Goal: Task Accomplishment & Management: Use online tool/utility

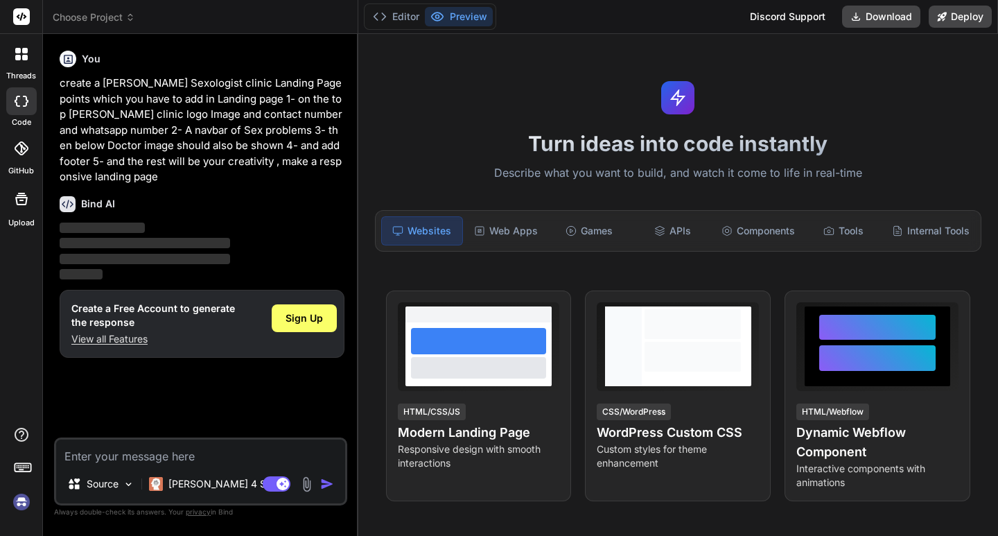
type textarea "x"
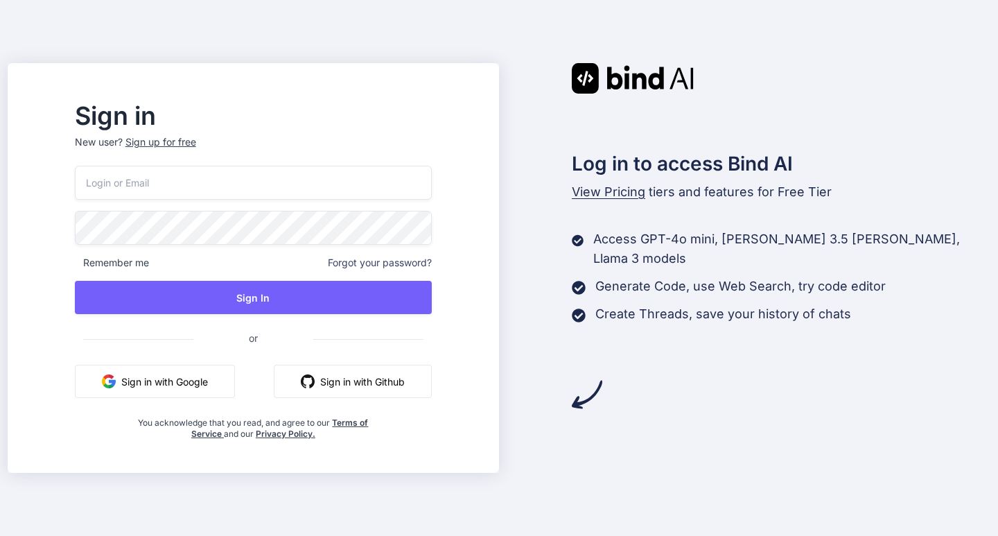
click at [235, 385] on button "Sign in with Google" at bounding box center [155, 381] width 160 height 33
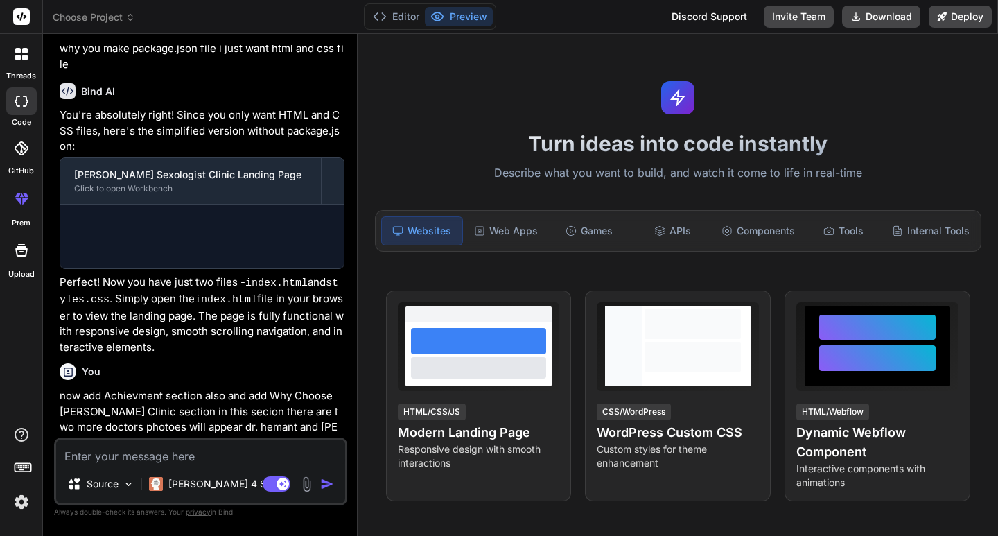
scroll to position [859, 0]
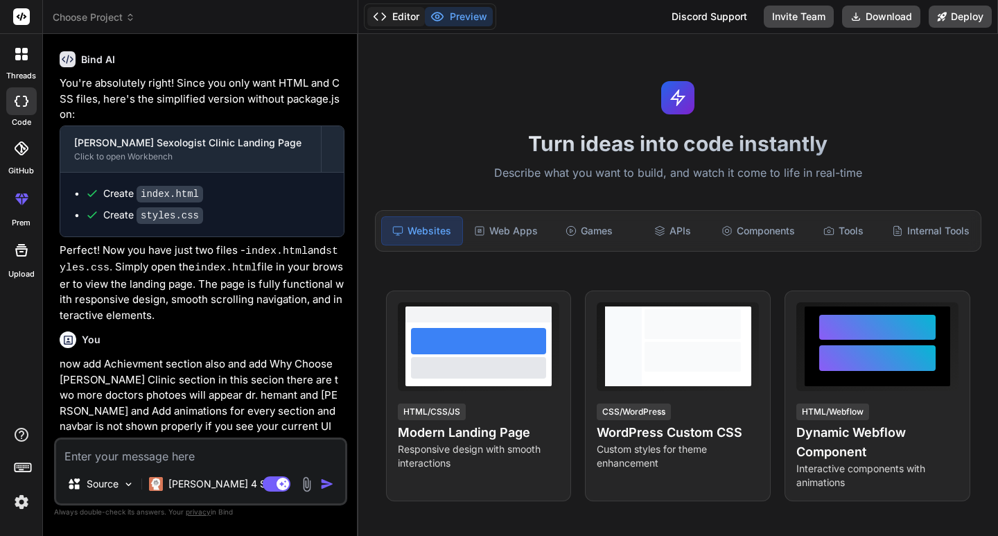
click at [399, 11] on button "Editor" at bounding box center [396, 16] width 58 height 19
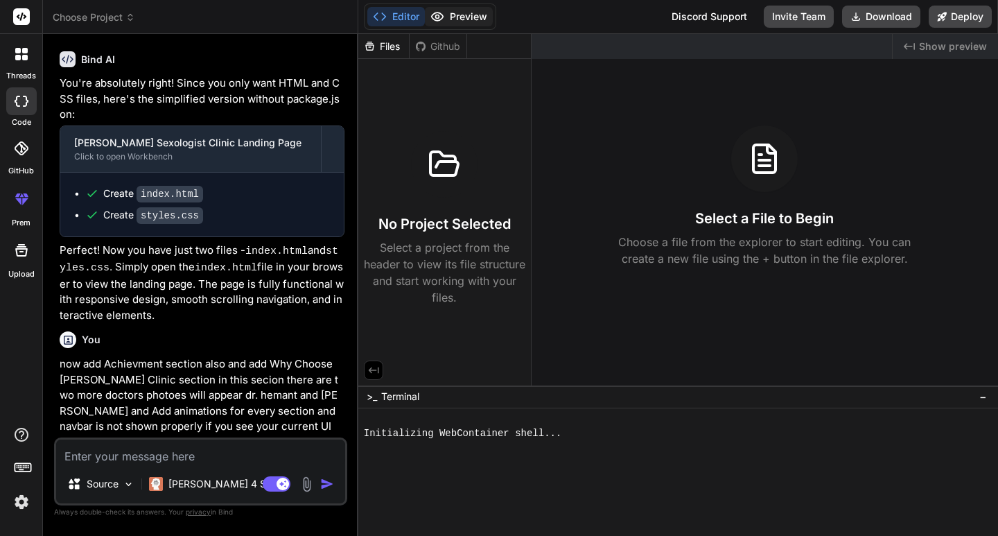
click at [444, 11] on button "Preview" at bounding box center [459, 16] width 68 height 19
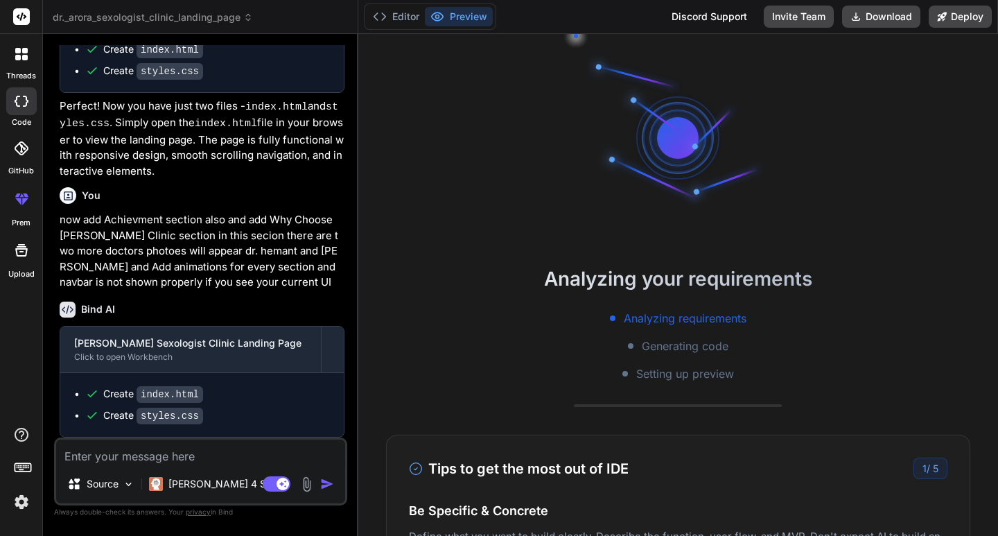
scroll to position [13, 0]
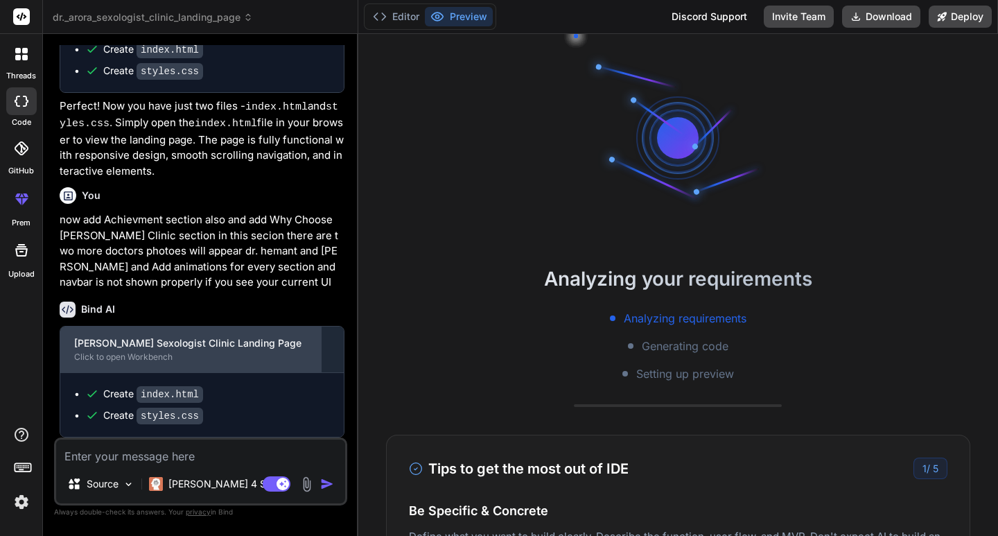
click at [221, 335] on div "[PERSON_NAME] Sexologist Clinic Landing Page Click to open Workbench" at bounding box center [190, 349] width 261 height 46
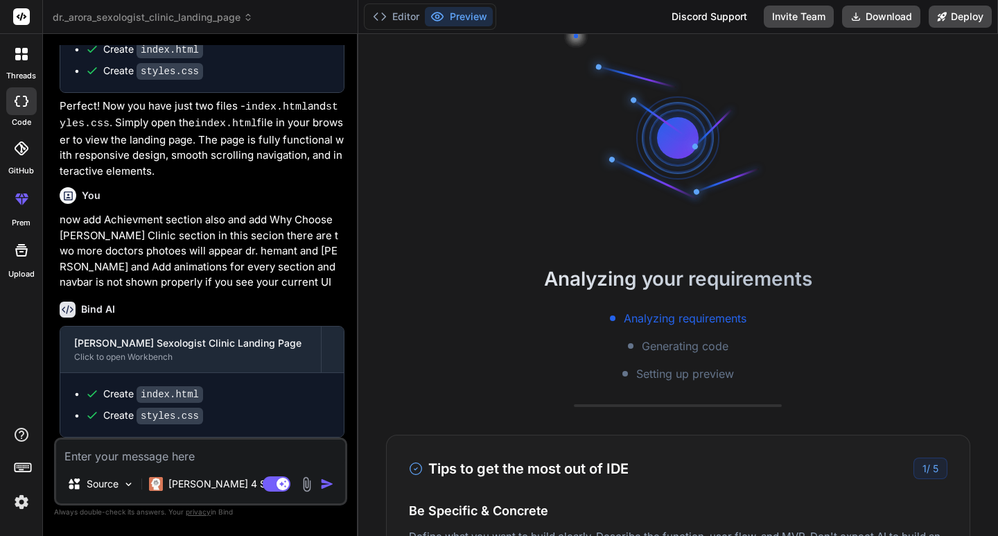
click at [179, 453] on textarea at bounding box center [200, 451] width 289 height 25
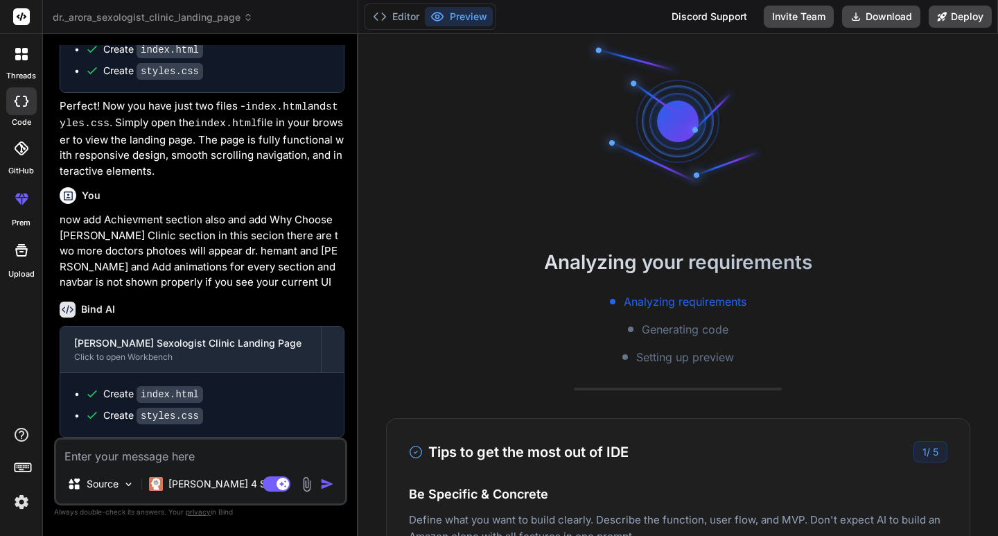
scroll to position [0, 0]
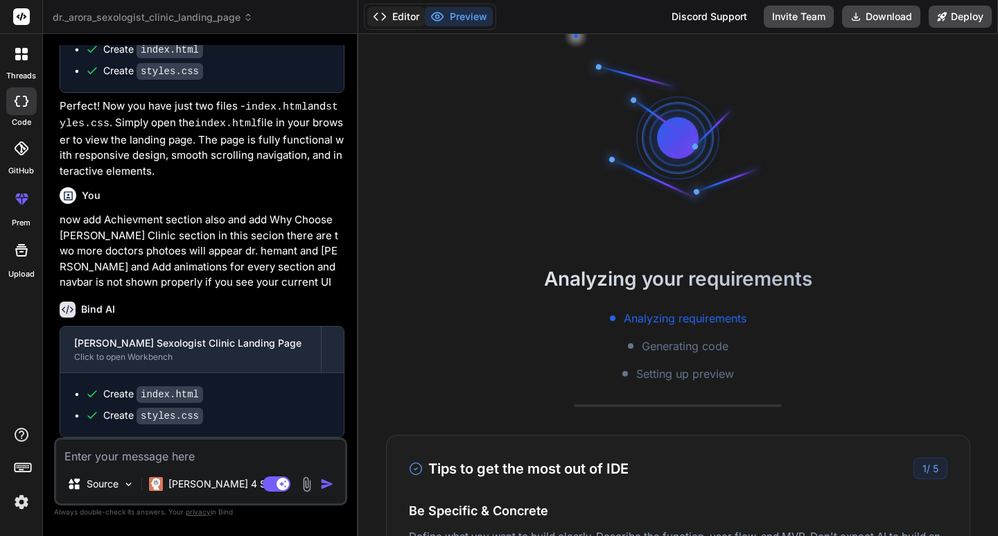
click at [408, 23] on button "Editor" at bounding box center [396, 16] width 58 height 19
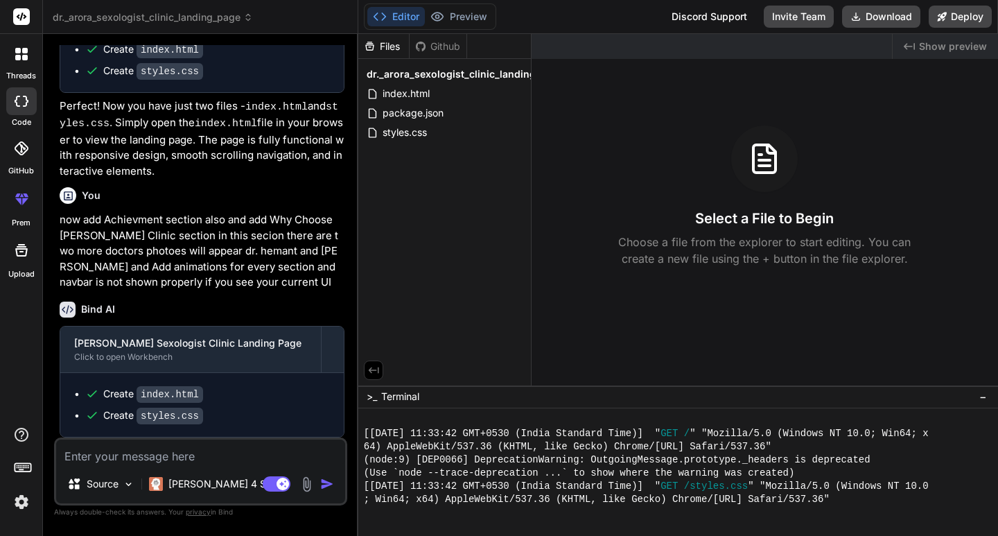
scroll to position [487, 0]
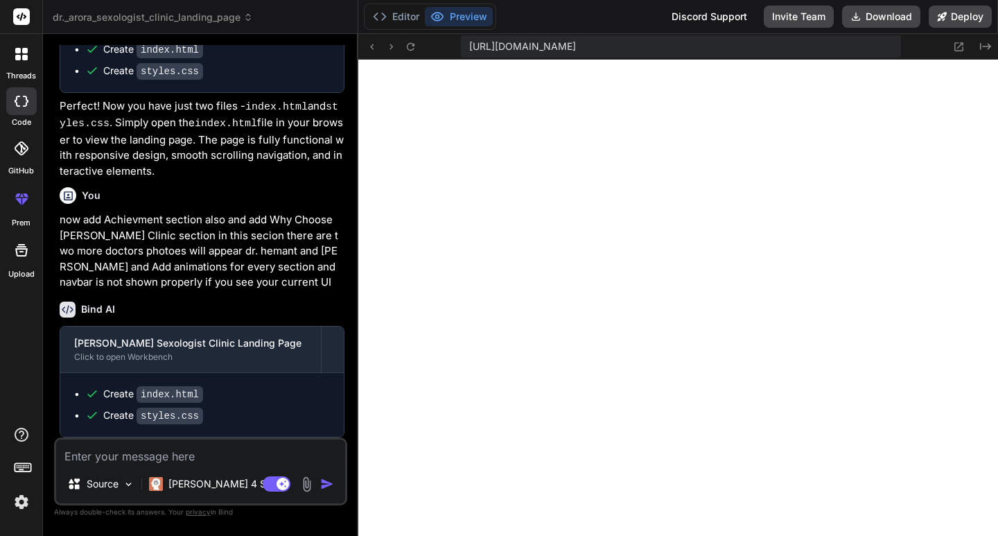
click at [133, 444] on textarea at bounding box center [200, 451] width 289 height 25
click at [134, 460] on textarea at bounding box center [200, 451] width 289 height 25
click at [186, 455] on textarea at bounding box center [200, 451] width 289 height 25
click at [385, 11] on icon at bounding box center [380, 17] width 14 height 14
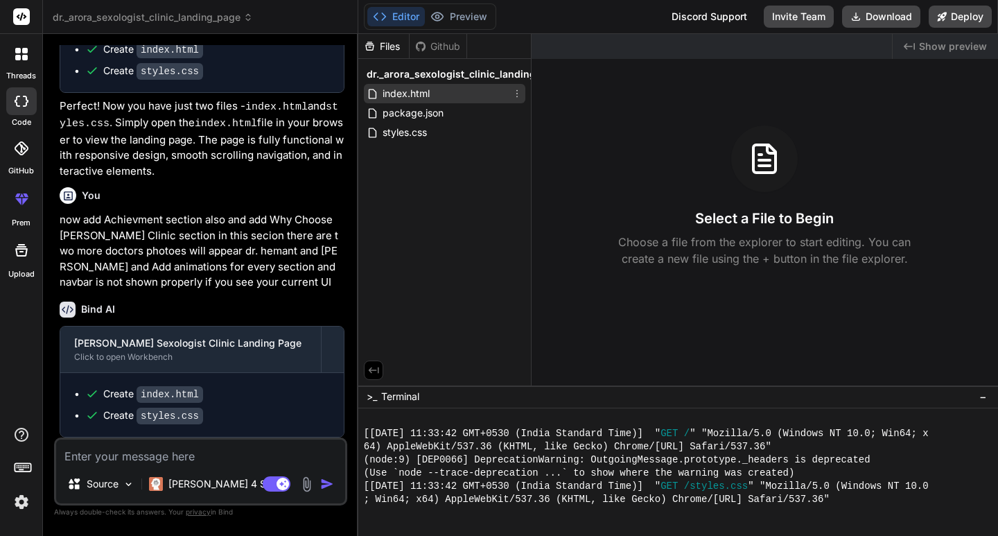
click at [430, 94] on span "index.html" at bounding box center [406, 93] width 50 height 17
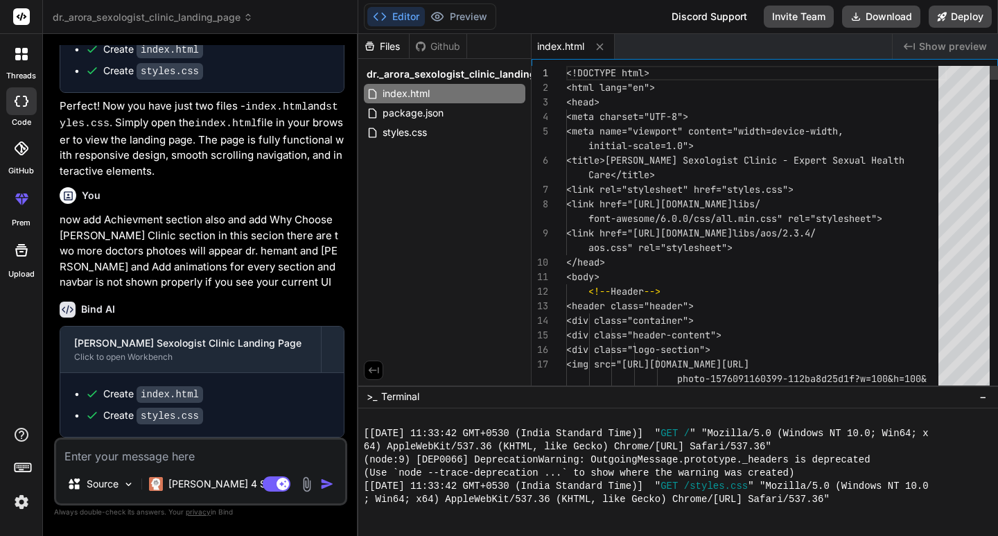
type textarea "x"
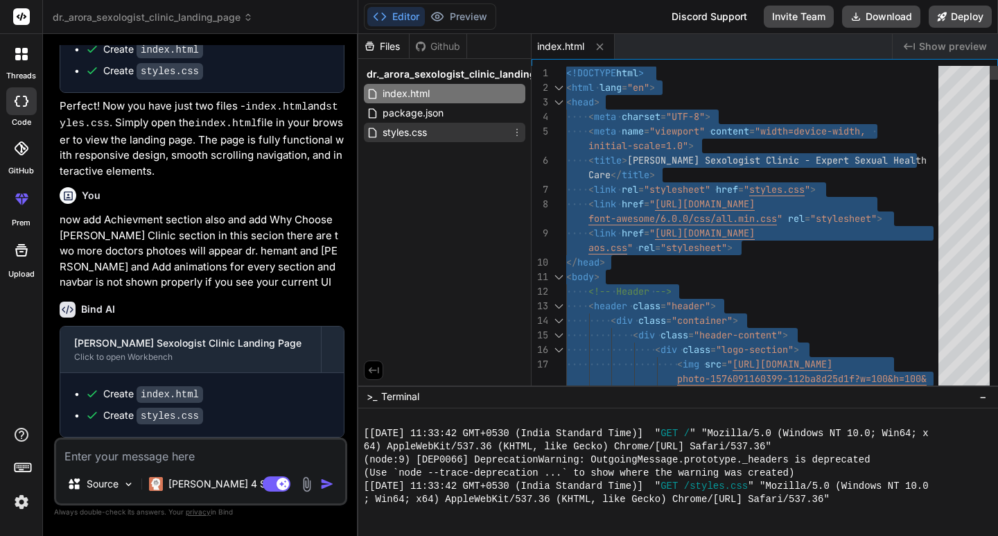
click at [422, 130] on span "styles.css" at bounding box center [404, 132] width 47 height 17
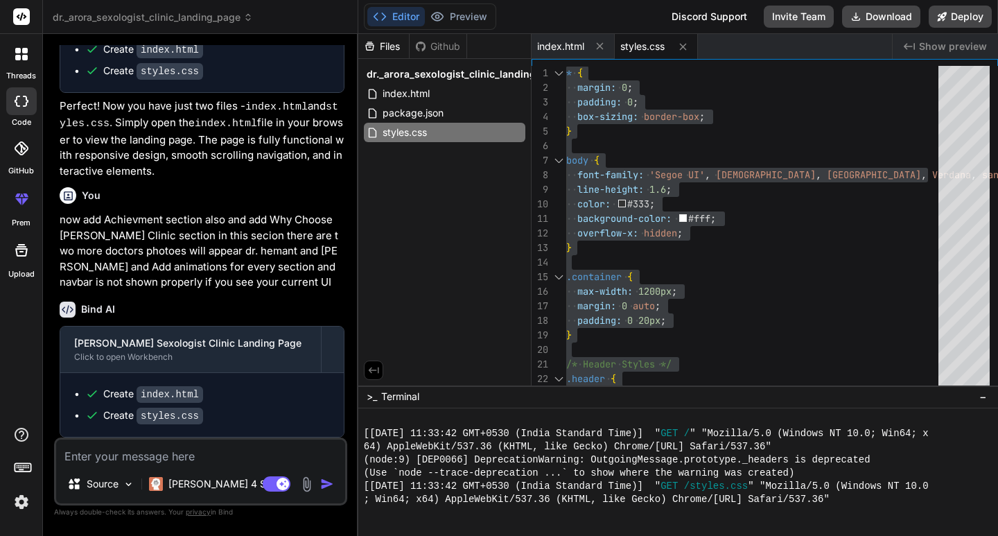
click at [511, 237] on div "Files Github dr._arora_sexologist_clinic_landing_page index.html package.json s…" at bounding box center [444, 209] width 173 height 351
click at [441, 90] on div "index.html" at bounding box center [444, 93] width 161 height 19
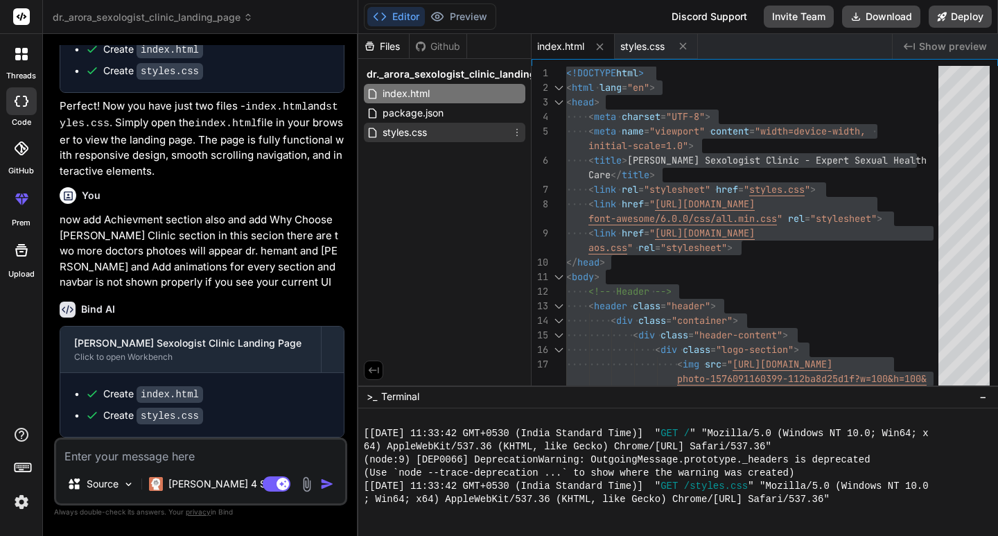
click at [422, 125] on span "styles.css" at bounding box center [404, 132] width 47 height 17
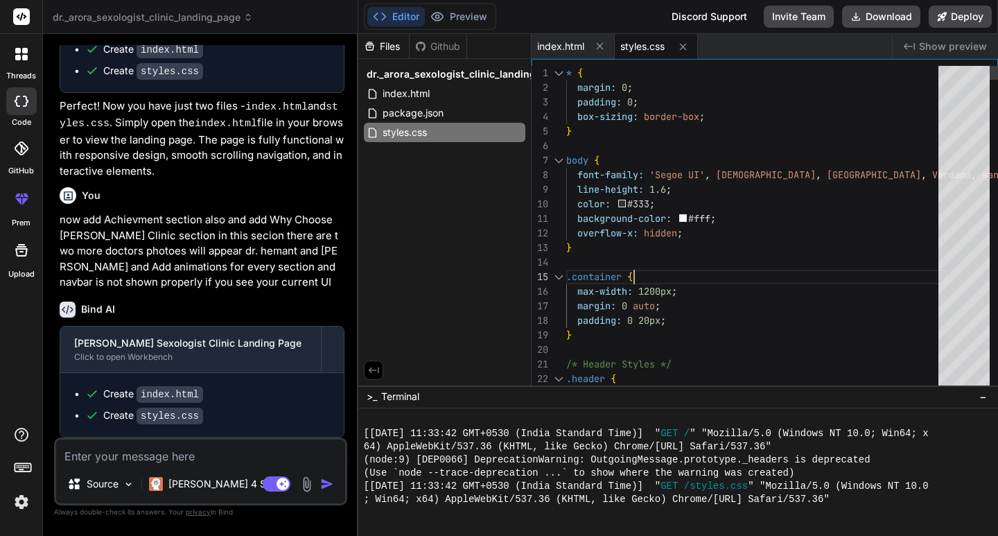
type textarea "* { margin: 0; padding: 0; box-sizing: border-box; } body { font-family: 'Segoe…"
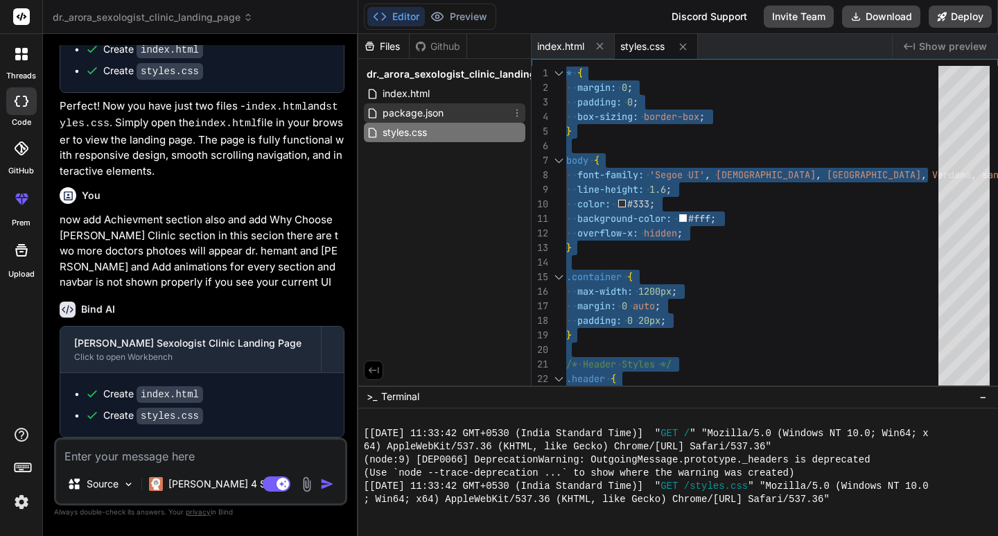
click at [415, 106] on span "package.json" at bounding box center [413, 113] width 64 height 17
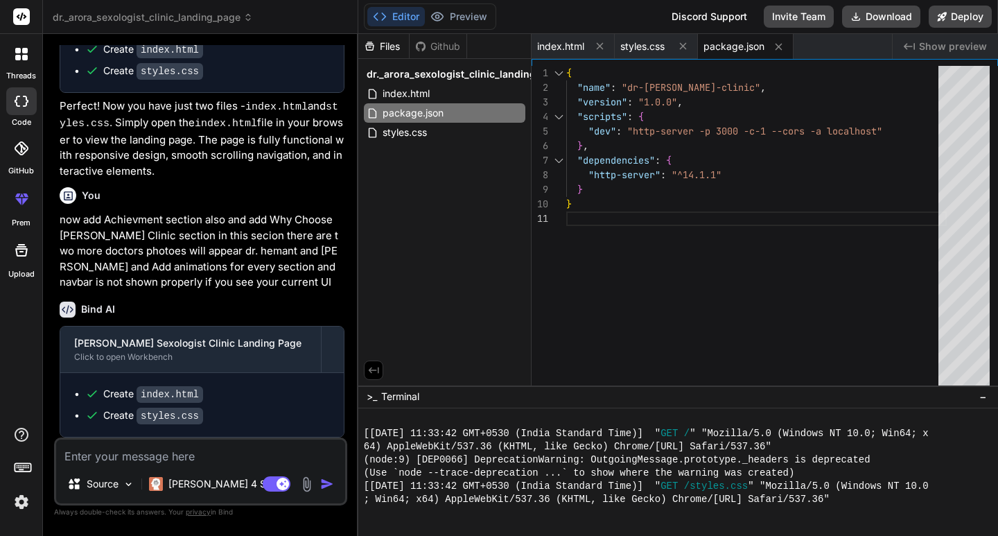
click at [719, 271] on div "{ "name" : "dr-[PERSON_NAME]-clinic" , "version" : "1.0.0" , "scripts" : { "dev…" at bounding box center [756, 229] width 381 height 326
type textarea "{ "name": "dr-[PERSON_NAME]-clinic", "version": "1.0.0", "scripts": { "dev": "h…"
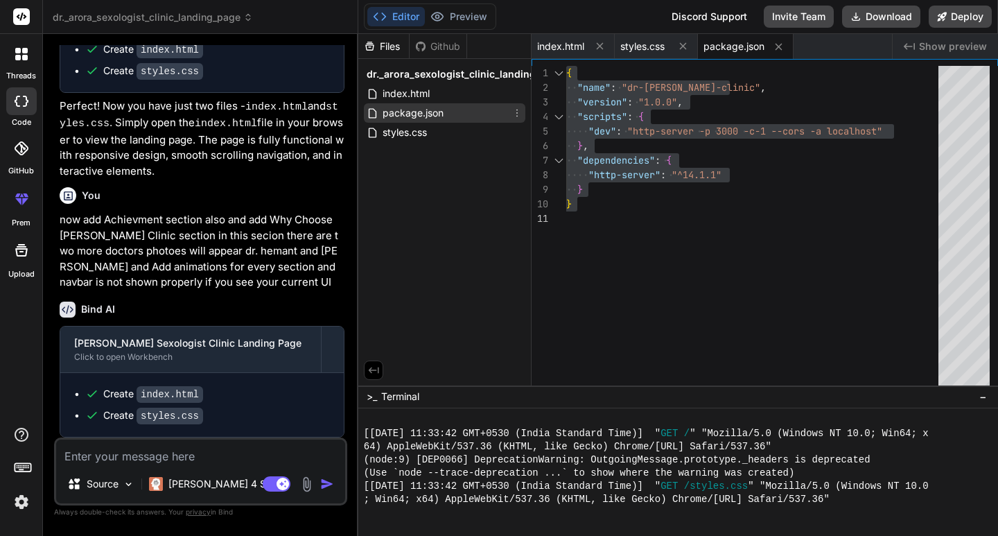
click at [449, 105] on div "package.json" at bounding box center [444, 112] width 161 height 19
click at [452, 112] on div "package.json" at bounding box center [444, 112] width 161 height 19
click at [821, 210] on div "{ "name" : "dr-[PERSON_NAME]-clinic" , "version" : "1.0.0" , "scripts" : { "dev…" at bounding box center [756, 229] width 381 height 326
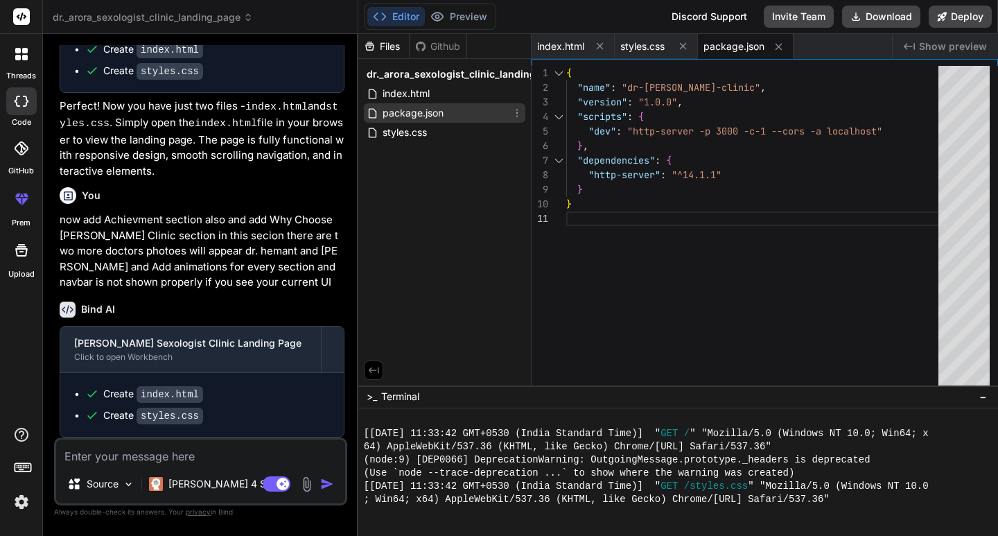
click at [426, 117] on span "package.json" at bounding box center [413, 113] width 64 height 17
click at [516, 114] on icon at bounding box center [516, 112] width 11 height 11
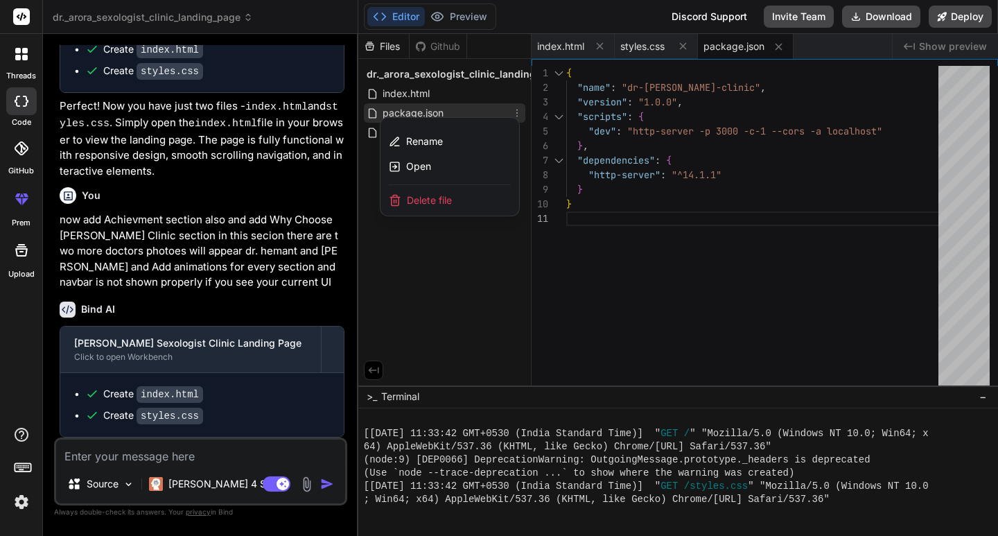
click at [443, 283] on div at bounding box center [678, 285] width 640 height 502
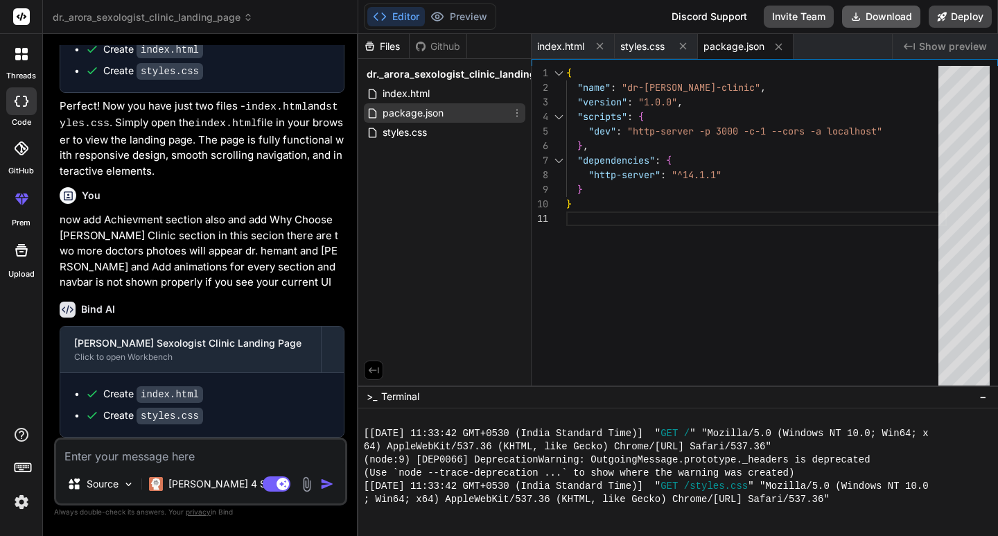
click at [900, 15] on button "Download" at bounding box center [881, 17] width 78 height 22
type textarea "x"
